Goal: Information Seeking & Learning: Learn about a topic

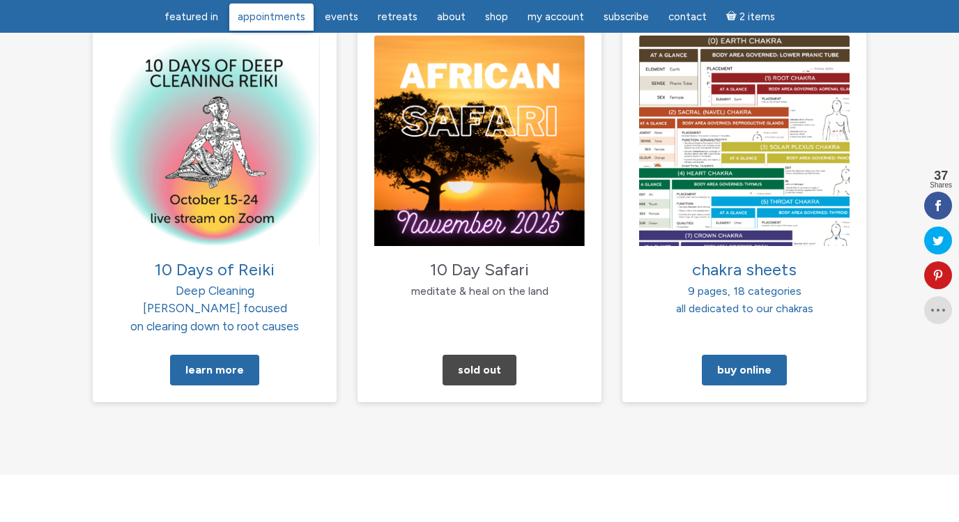
scroll to position [1454, 0]
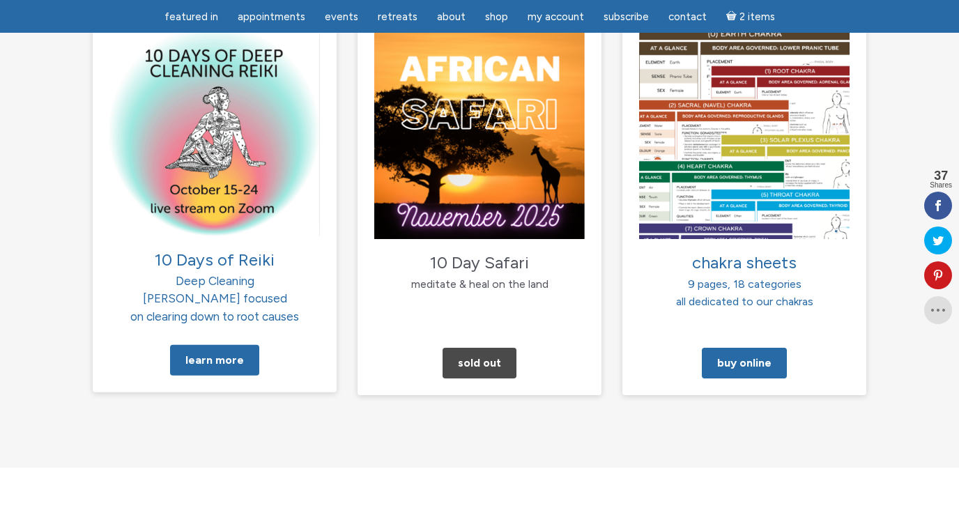
click at [220, 170] on img at bounding box center [214, 130] width 210 height 210
click at [212, 345] on link "Learn More" at bounding box center [214, 360] width 89 height 31
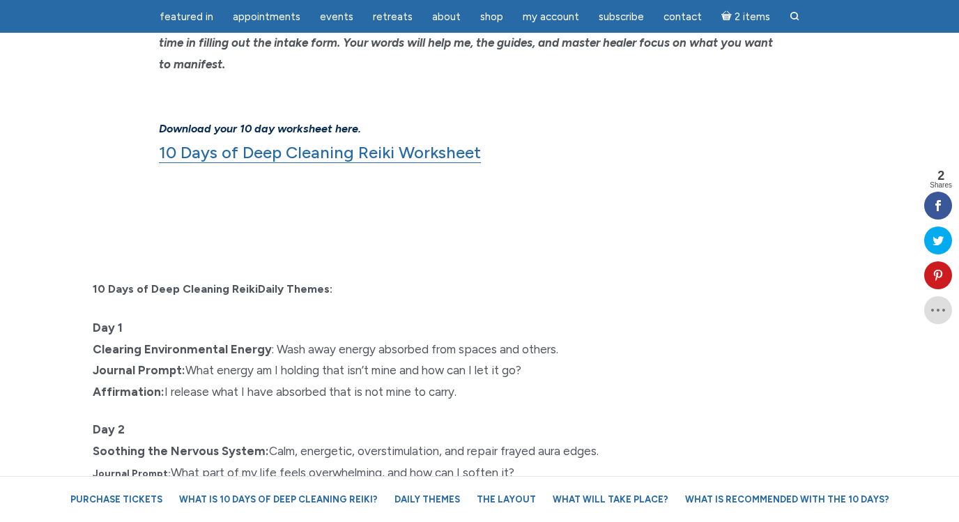
scroll to position [1220, 0]
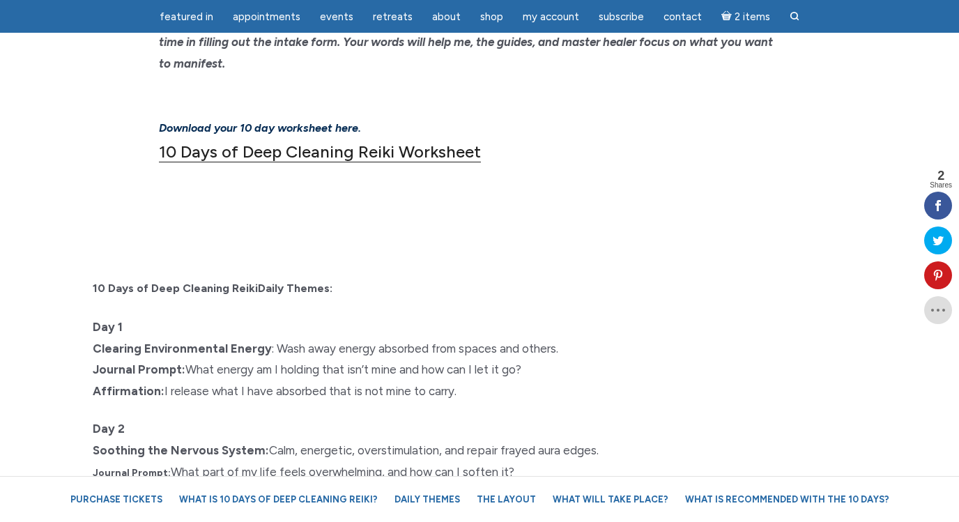
click at [381, 141] on link "10 Days of Deep Cleaning Reiki Worksheet" at bounding box center [320, 151] width 322 height 21
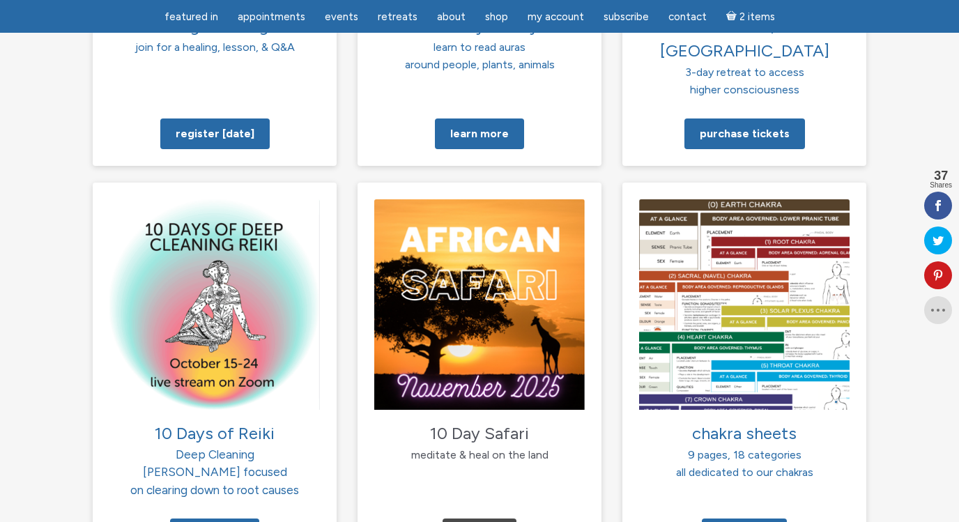
scroll to position [1297, 0]
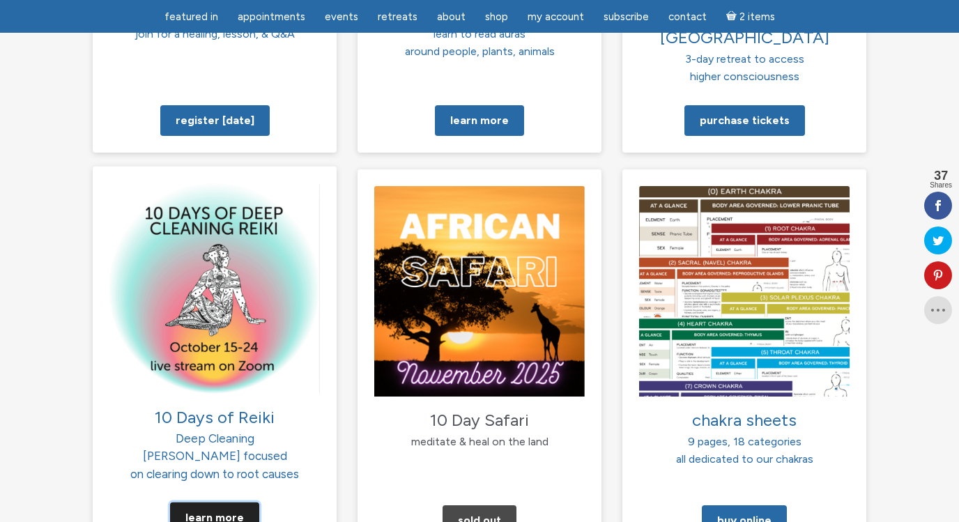
click at [205, 502] on link "Learn More" at bounding box center [214, 517] width 89 height 31
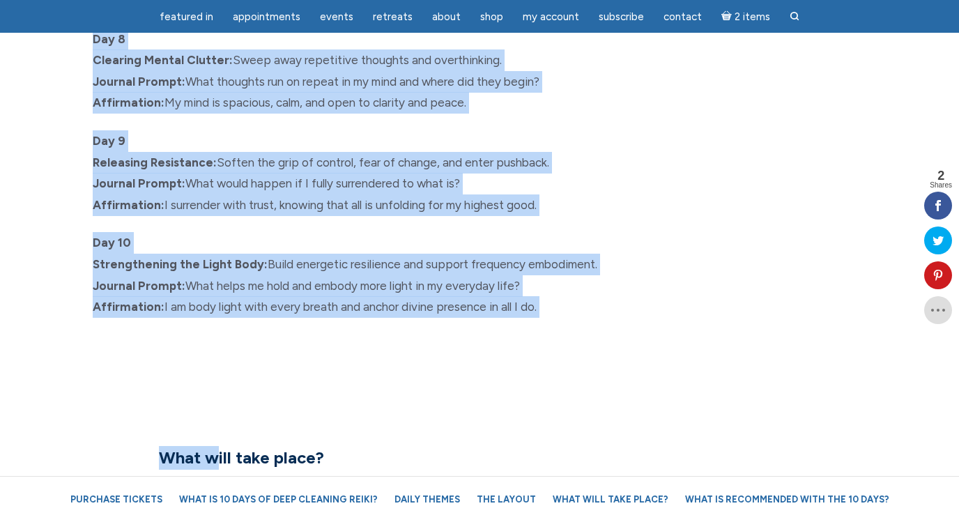
scroll to position [2245, 0]
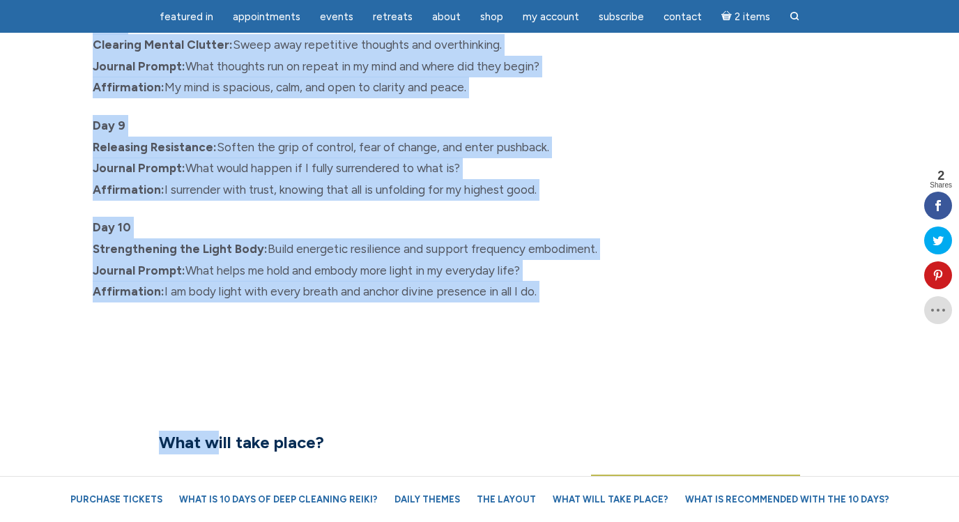
drag, startPoint x: 75, startPoint y: 86, endPoint x: 559, endPoint y: 273, distance: 518.7
copy div "10 Days of Deep Cleaning Reiki Daily Themes: Day 1 Clearing Environmental Energ…"
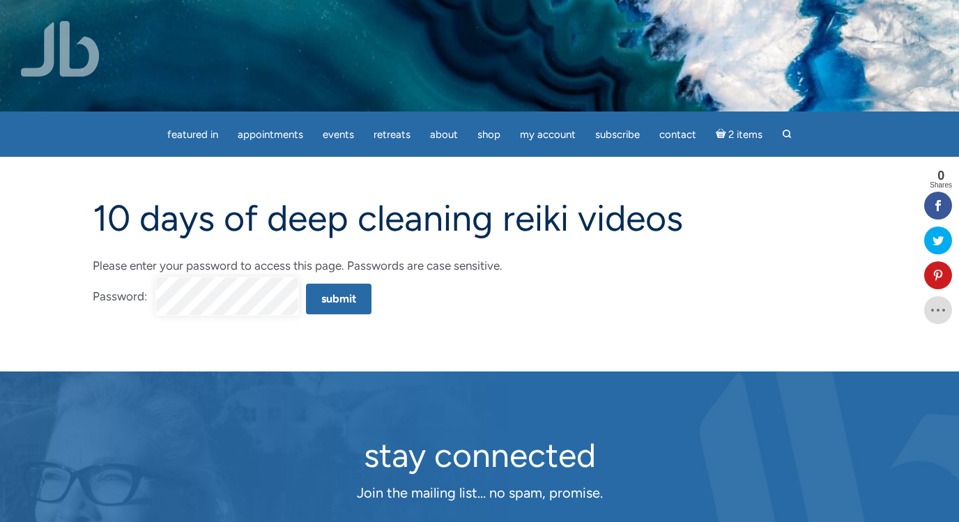
click at [306, 284] on input "Submit" at bounding box center [339, 299] width 66 height 31
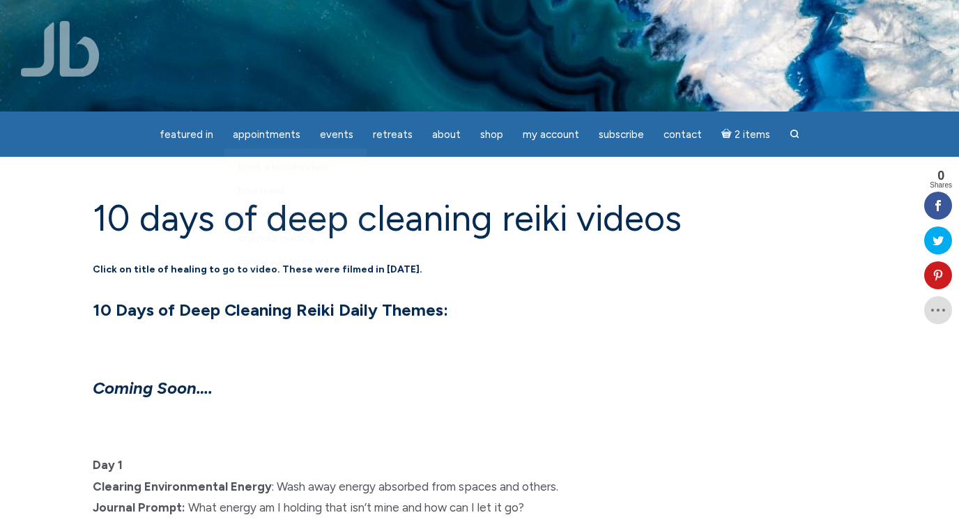
click at [75, 40] on img at bounding box center [60, 49] width 79 height 56
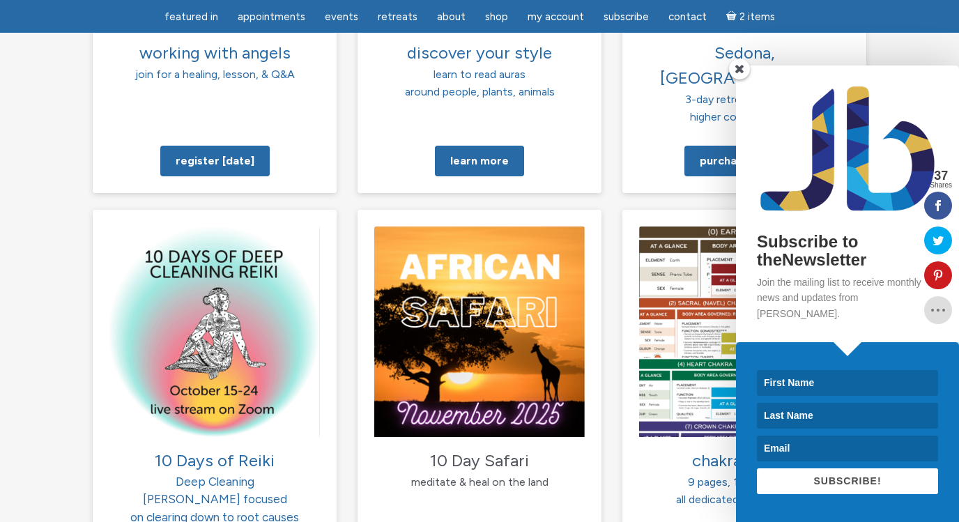
scroll to position [1258, 0]
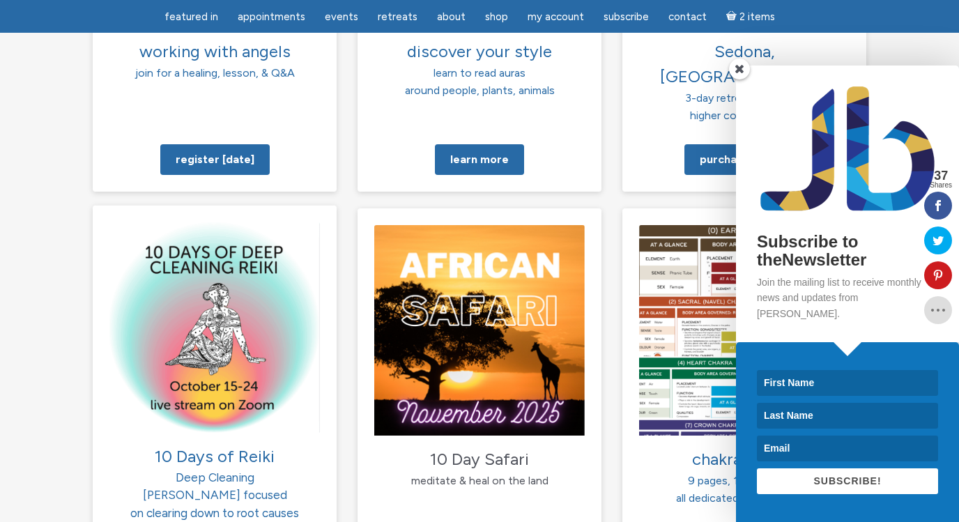
click at [222, 351] on img at bounding box center [214, 327] width 210 height 210
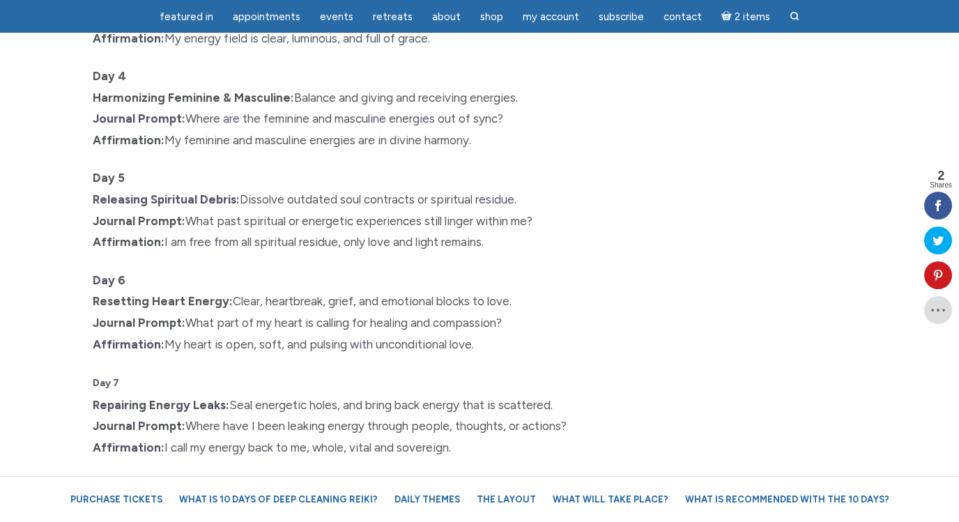
scroll to position [1780, 0]
